Goal: Obtain resource: Obtain resource

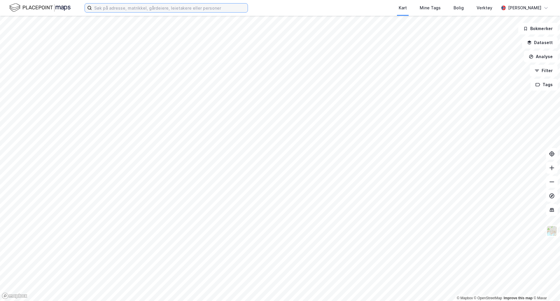
click at [111, 6] on input at bounding box center [170, 7] width 156 height 9
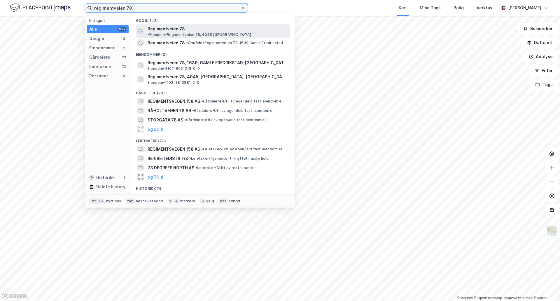
type input "regimentveien 78"
click at [182, 29] on span "Regimentveien 78" at bounding box center [166, 28] width 37 height 7
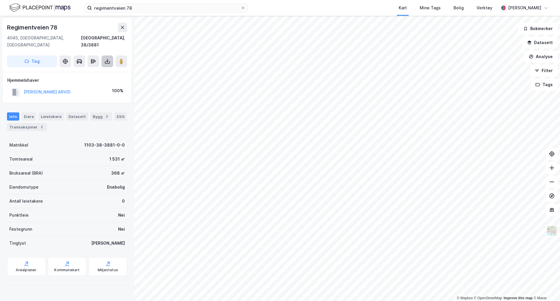
click at [109, 58] on icon at bounding box center [107, 61] width 6 height 6
click at [90, 71] on div "Last ned grunnbok" at bounding box center [79, 73] width 34 height 5
